Goal: Task Accomplishment & Management: Complete application form

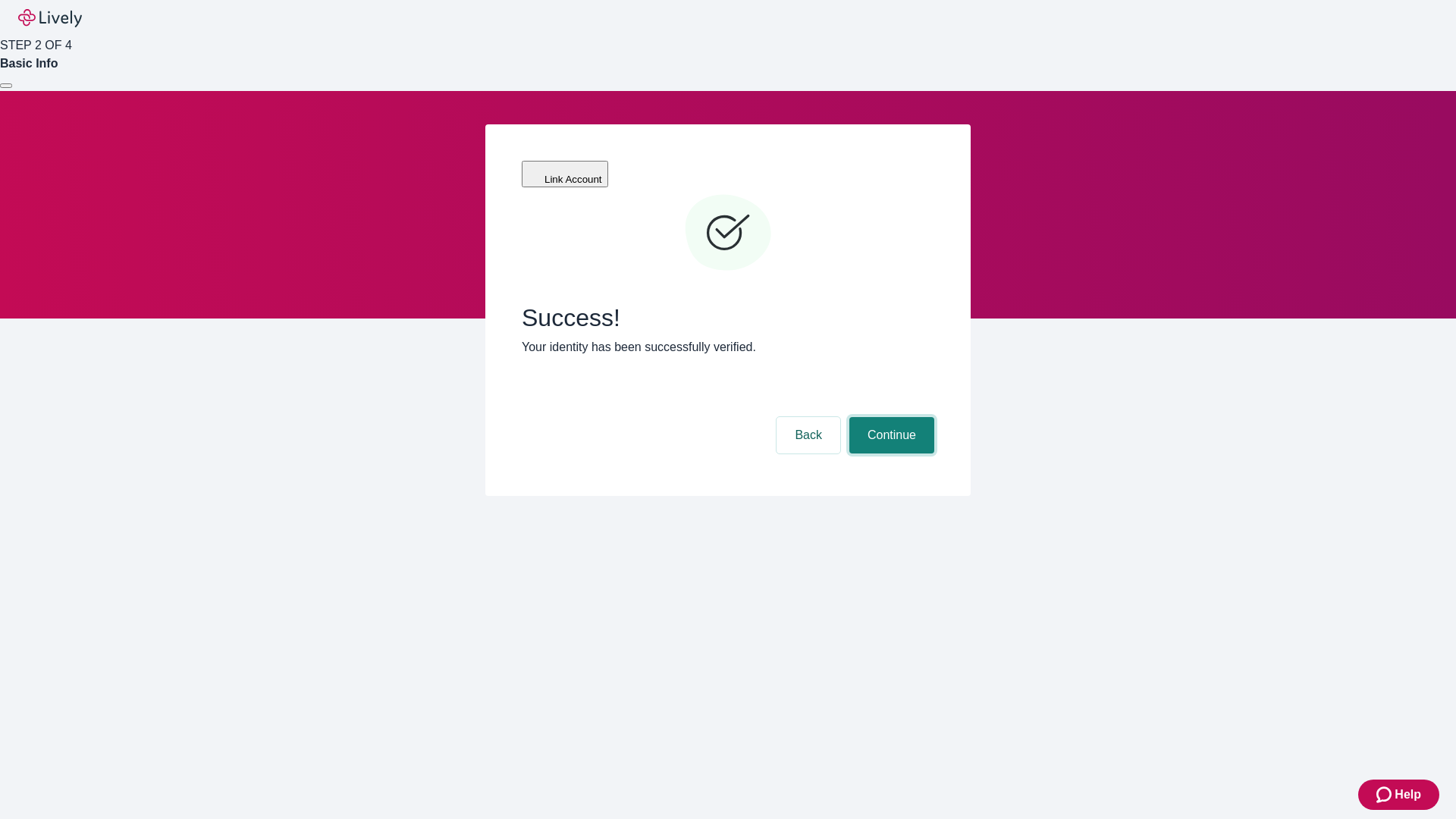
click at [889, 417] on button "Continue" at bounding box center [892, 435] width 85 height 36
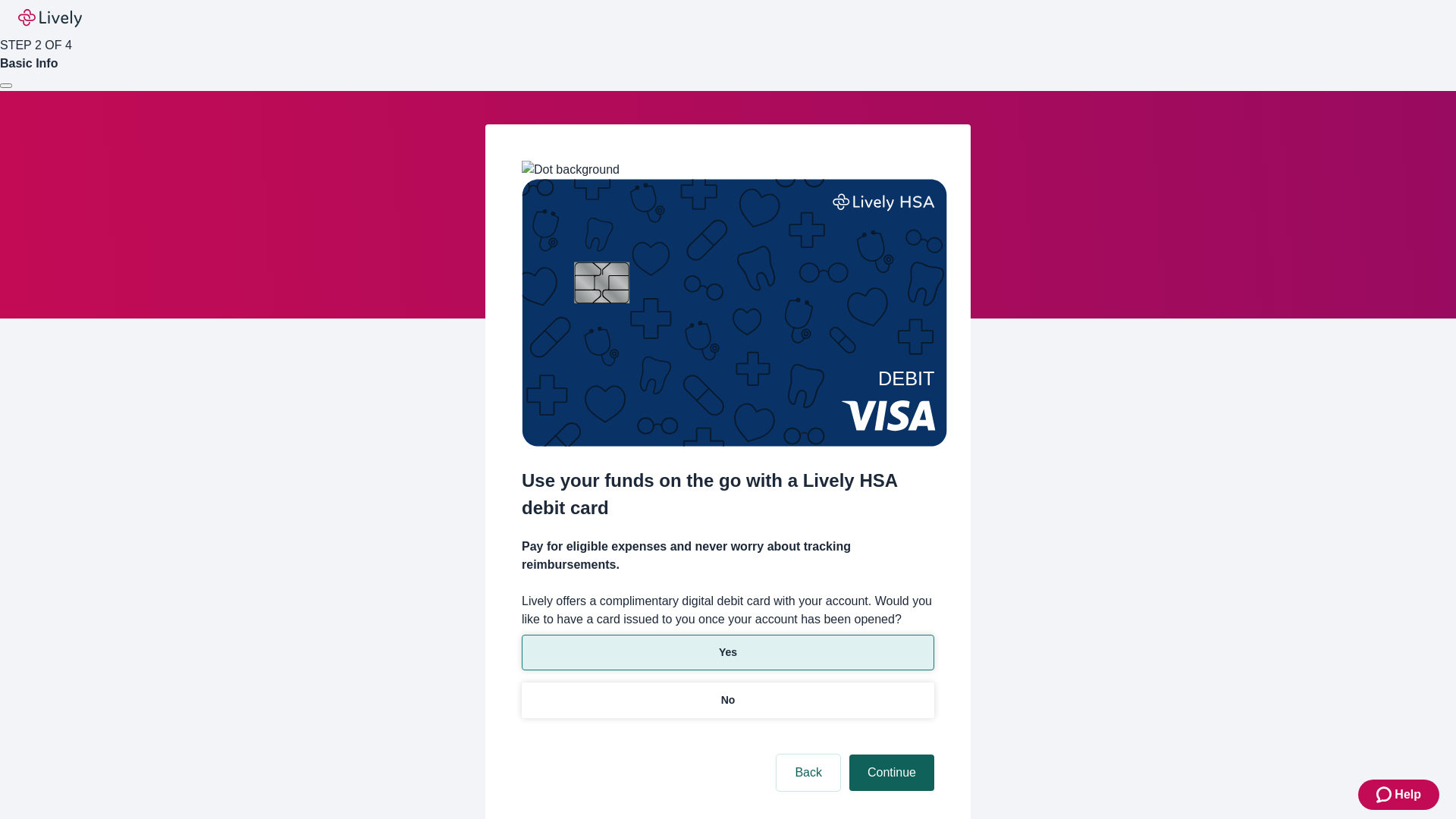
click at [728, 645] on p "Yes" at bounding box center [728, 653] width 18 height 16
click at [889, 754] on button "Continue" at bounding box center [892, 773] width 85 height 36
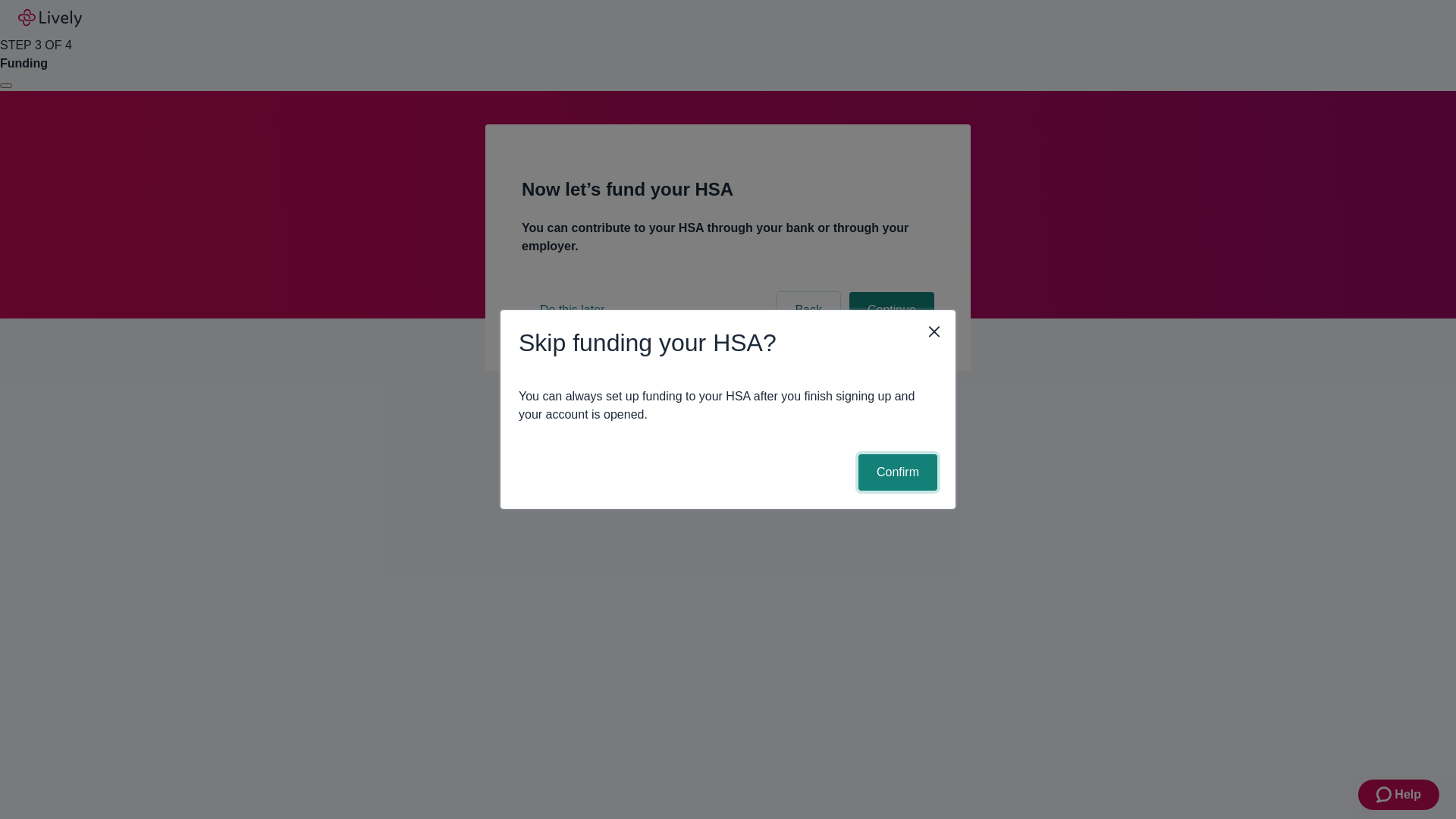
click at [895, 472] on button "Confirm" at bounding box center [898, 472] width 79 height 36
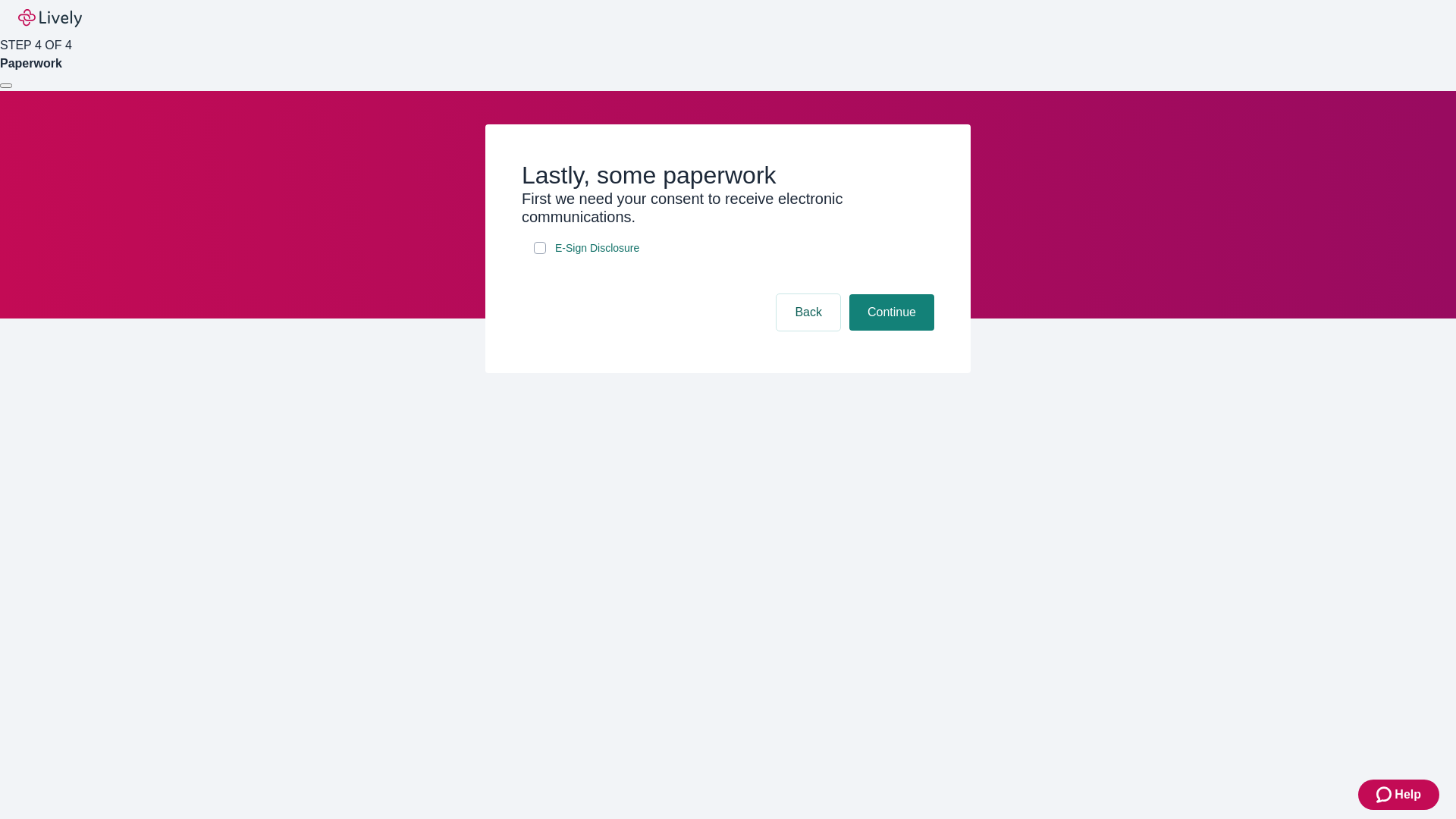
click at [540, 254] on input "E-Sign Disclosure" at bounding box center [540, 248] width 12 height 12
checkbox input "true"
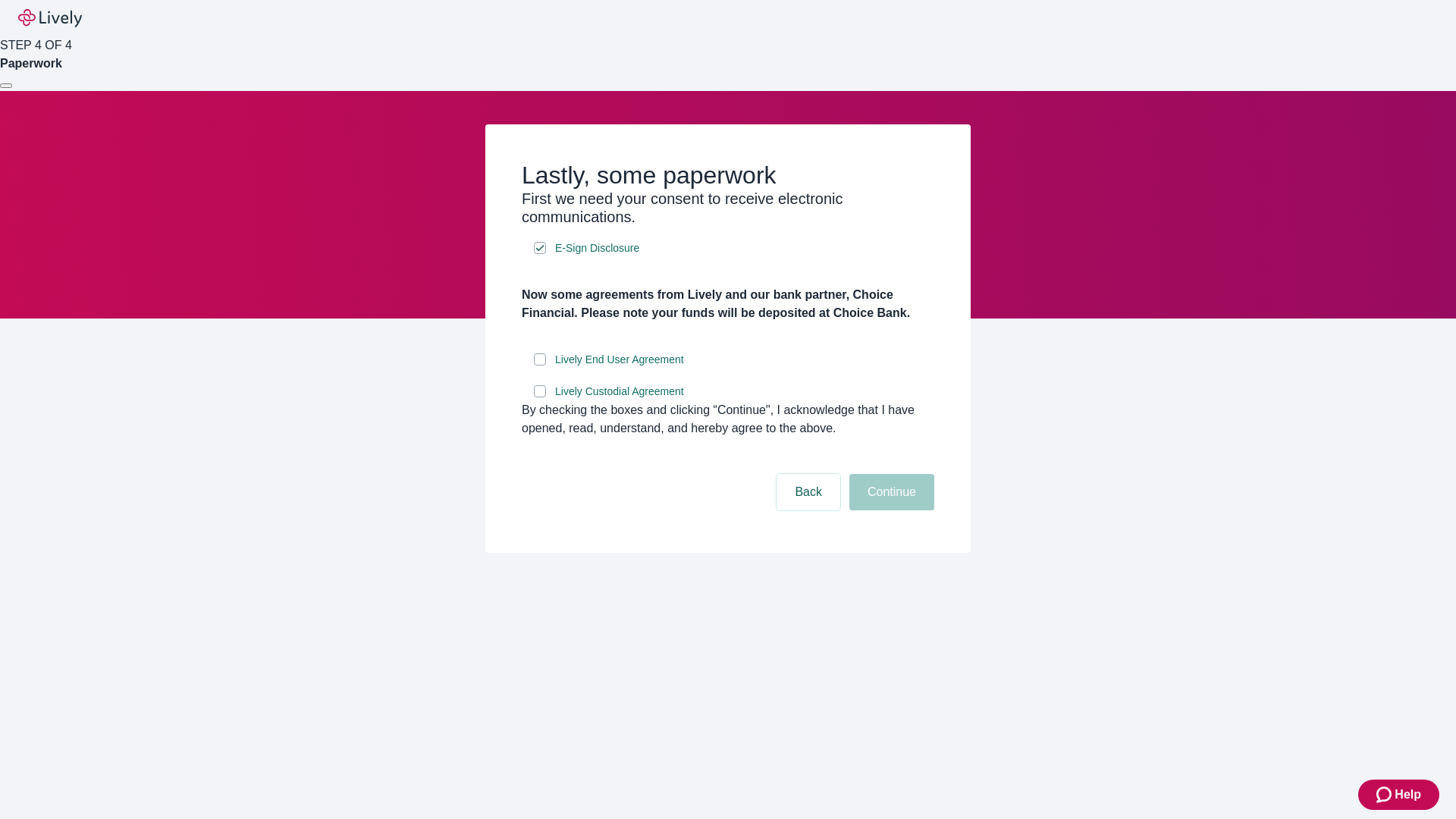
click at [540, 366] on input "Lively End User Agreement" at bounding box center [540, 360] width 12 height 12
checkbox input "true"
click at [540, 397] on input "Lively Custodial Agreement" at bounding box center [540, 391] width 12 height 12
checkbox input "true"
click at [889, 510] on button "Continue" at bounding box center [892, 492] width 85 height 36
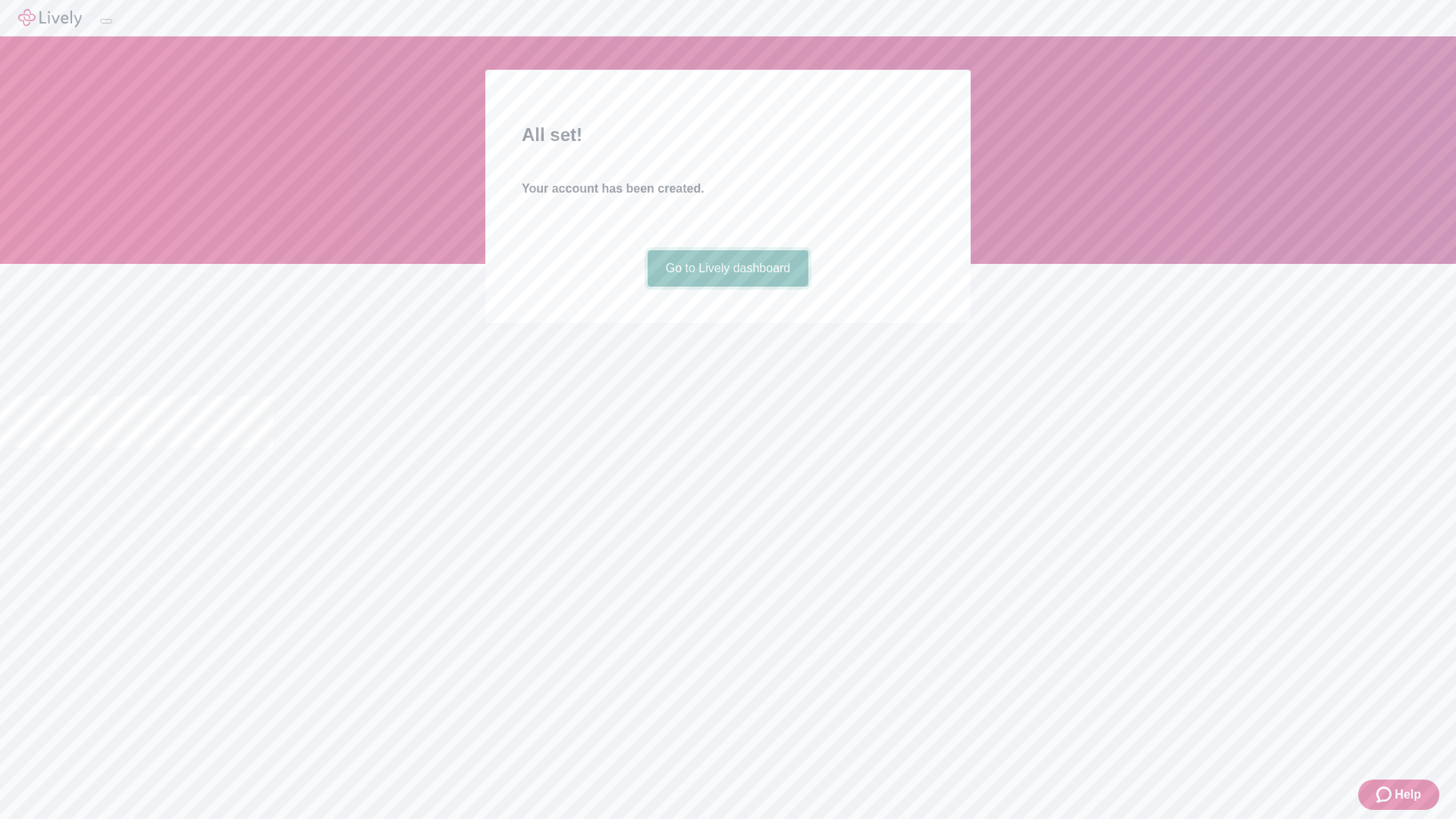
click at [728, 286] on link "Go to Lively dashboard" at bounding box center [728, 268] width 162 height 36
